Goal: Find specific page/section: Find specific page/section

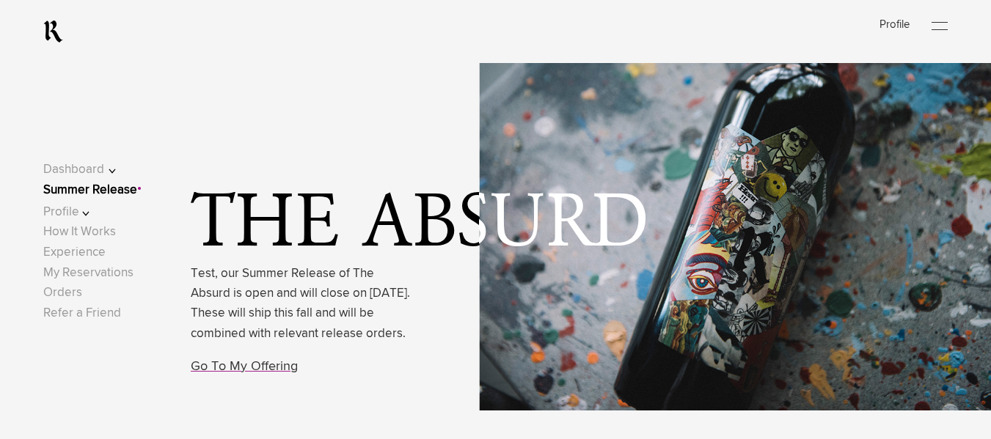
click at [69, 216] on button "Profile" at bounding box center [89, 212] width 93 height 20
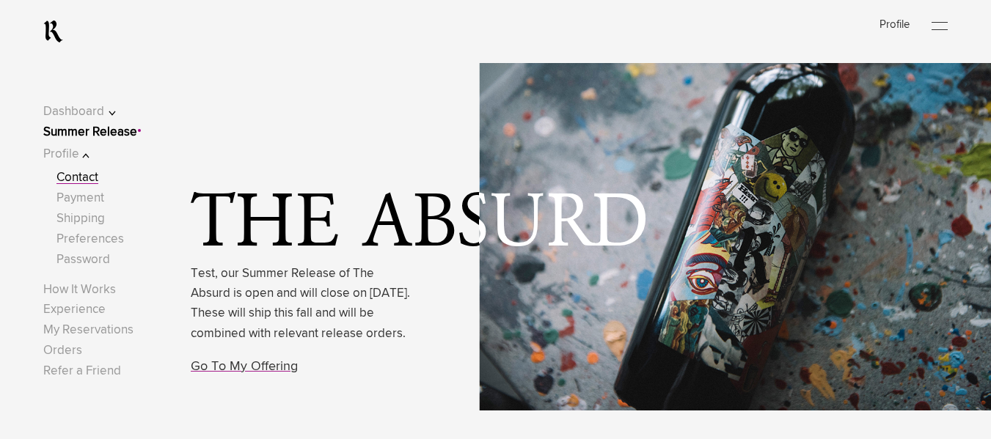
click at [96, 172] on link "Contact" at bounding box center [77, 178] width 42 height 12
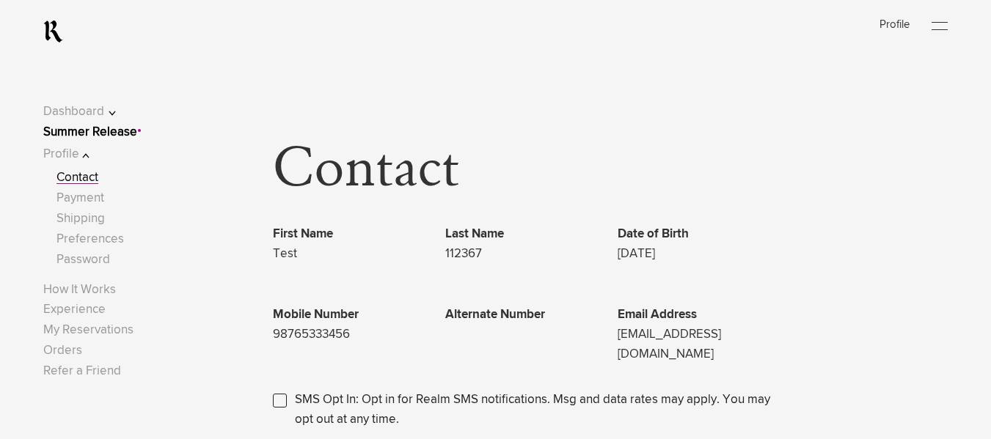
click at [95, 107] on button "Dashboard" at bounding box center [89, 112] width 93 height 20
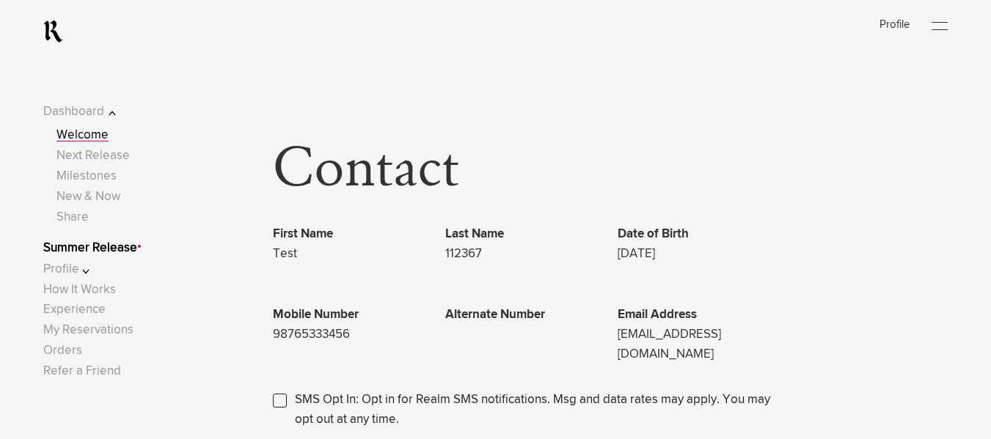
click at [96, 129] on link "Welcome" at bounding box center [82, 135] width 52 height 12
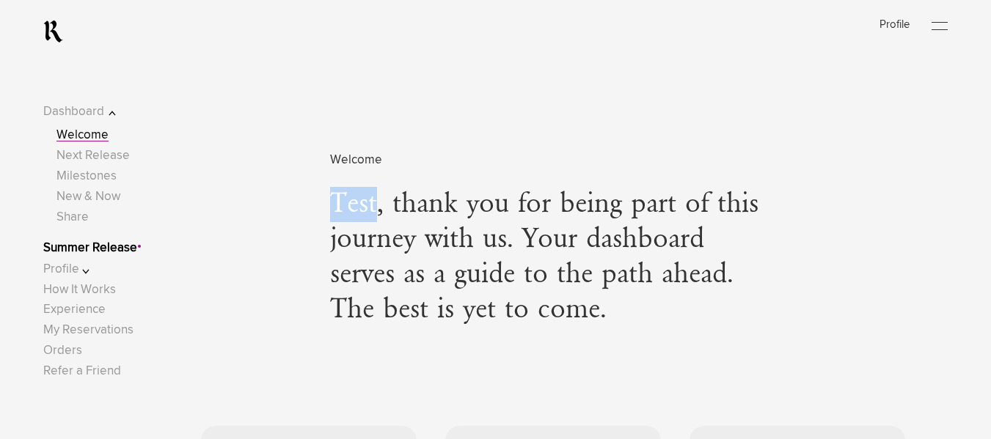
drag, startPoint x: 330, startPoint y: 204, endPoint x: 378, endPoint y: 208, distance: 47.9
click at [378, 208] on span "Test, thank you for being part of this journey with us. Your dashboard serves a…" at bounding box center [552, 257] width 445 height 141
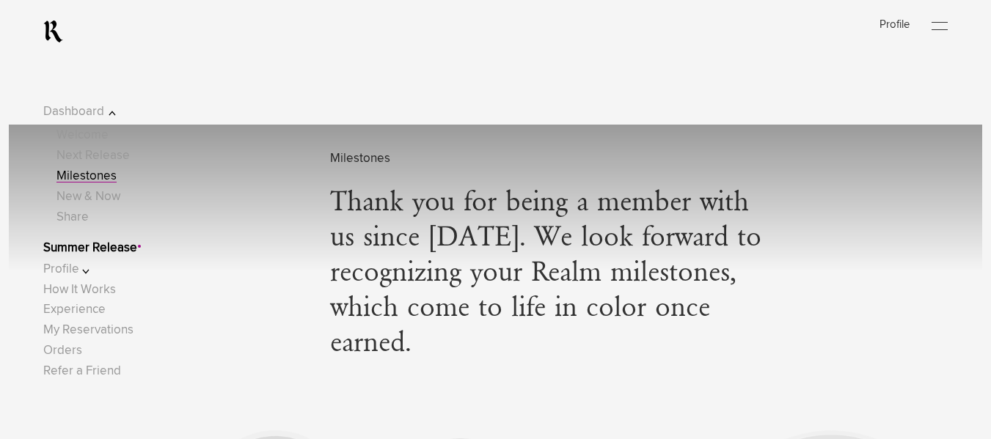
scroll to position [2066, 0]
click at [76, 265] on button "Profile" at bounding box center [89, 270] width 93 height 20
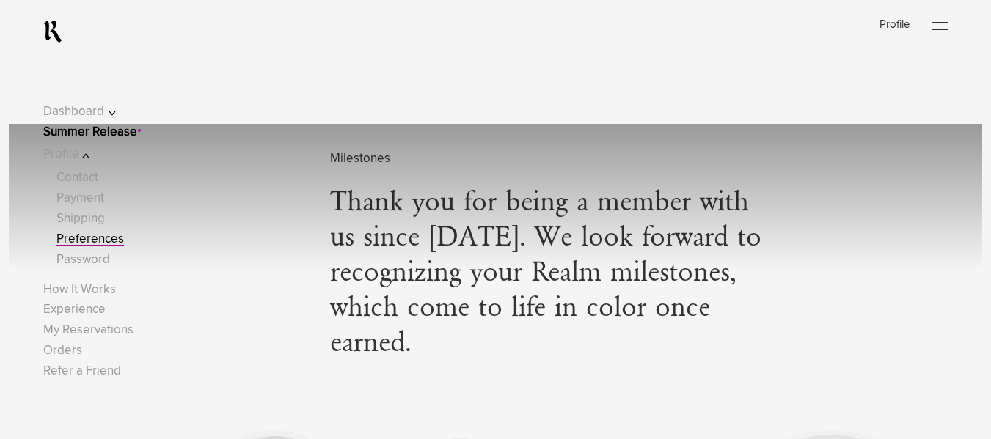
click at [84, 233] on link "Preferences" at bounding box center [89, 239] width 67 height 12
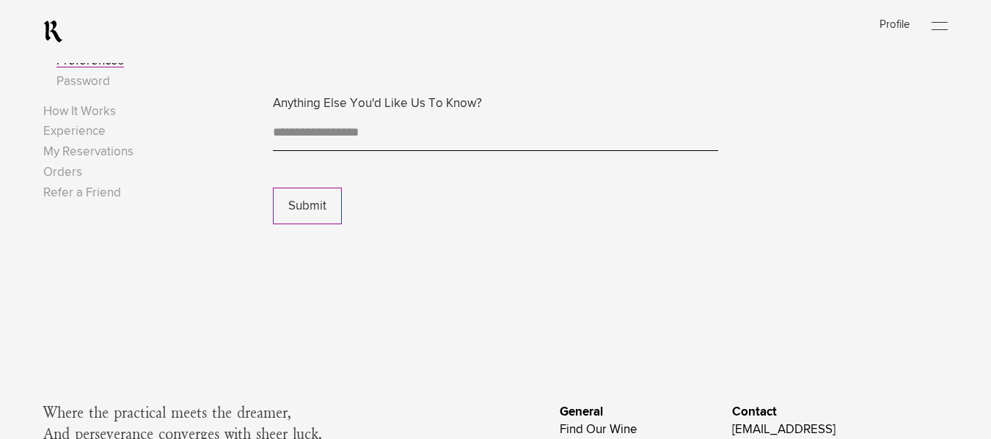
scroll to position [784, 0]
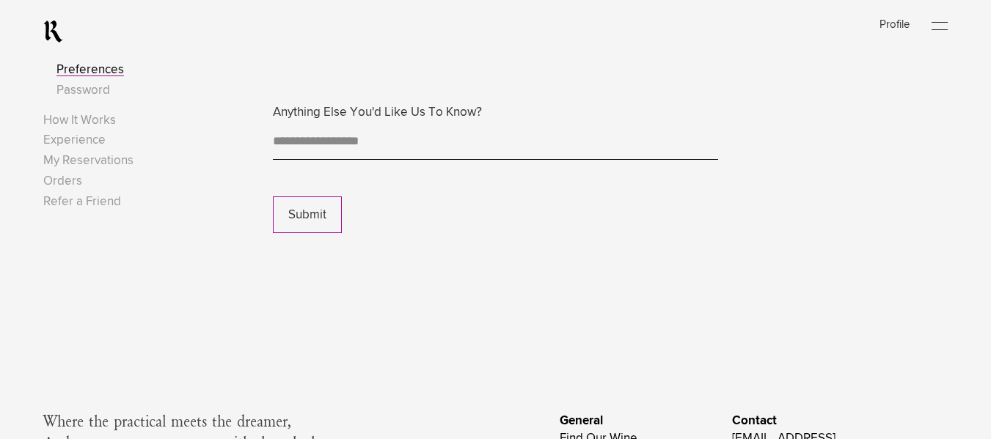
click at [941, 16] on div at bounding box center [939, 26] width 16 height 22
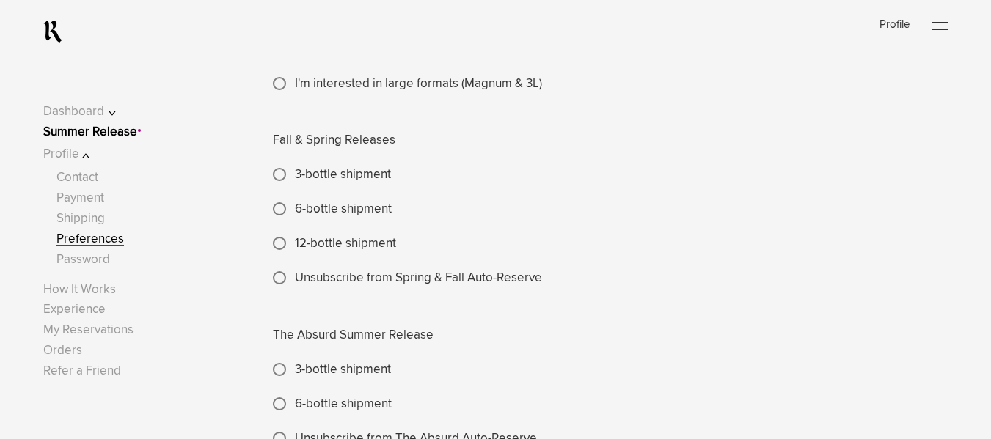
scroll to position [397, 0]
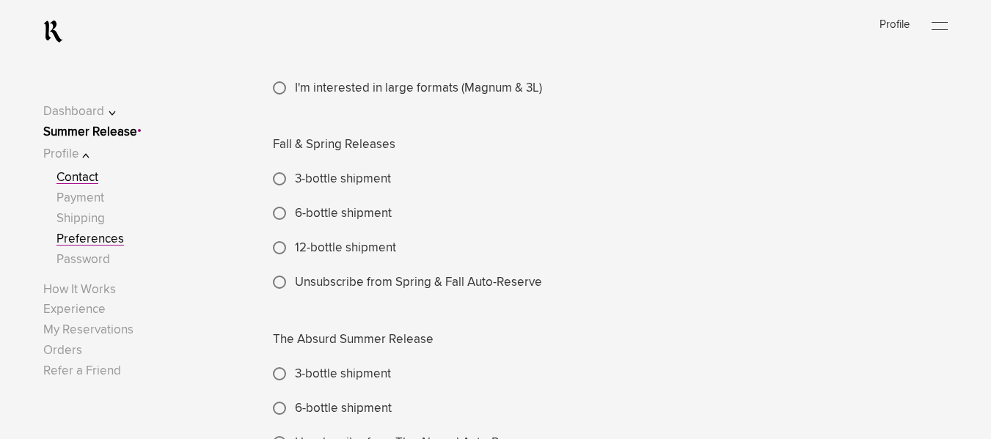
click at [98, 183] on link "Contact" at bounding box center [77, 178] width 42 height 12
